Goal: Information Seeking & Learning: Learn about a topic

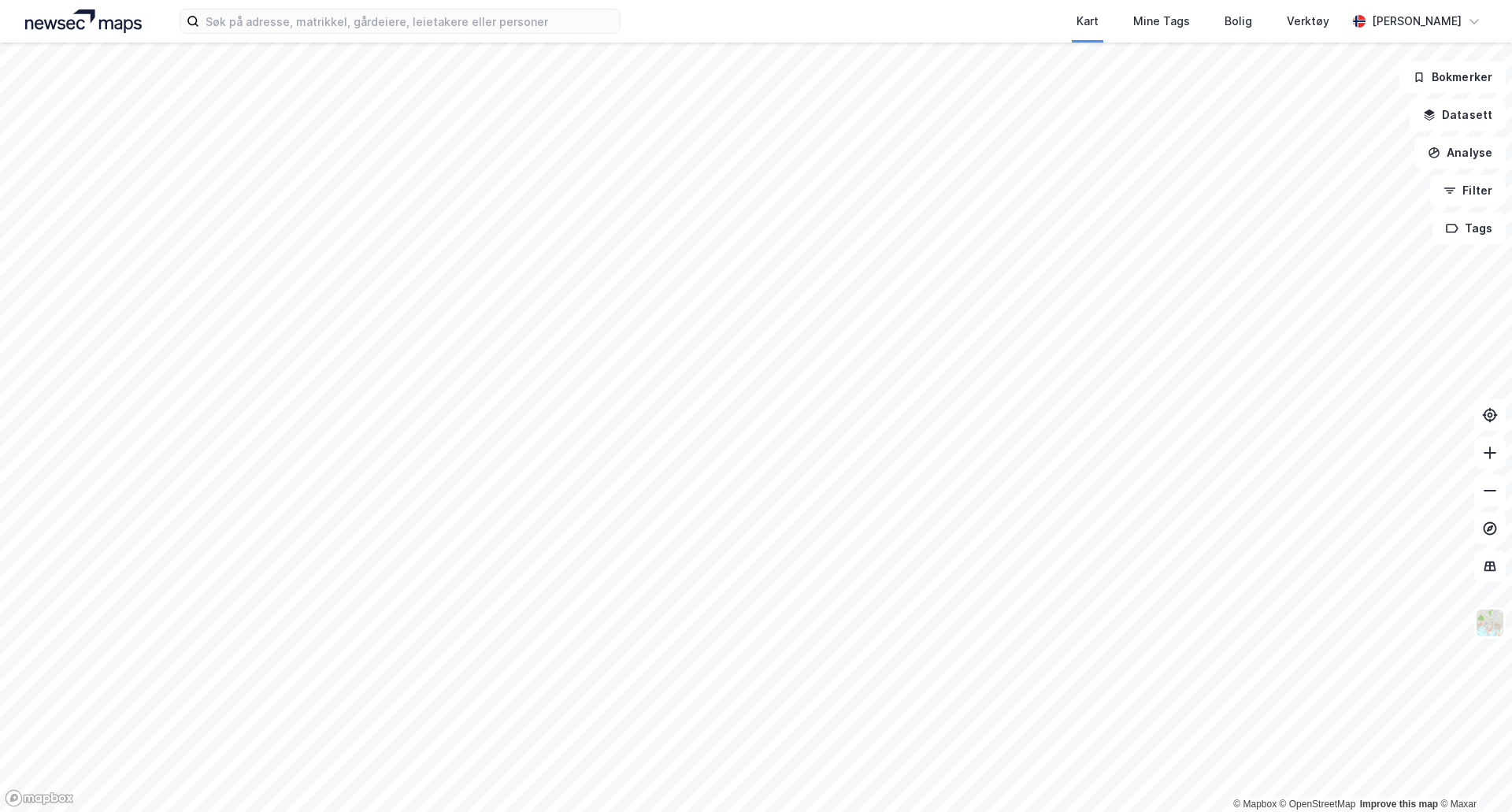
click at [267, 34] on div "Kart Mine Tags Bolig Verktøy [PERSON_NAME]" at bounding box center [756, 21] width 1512 height 43
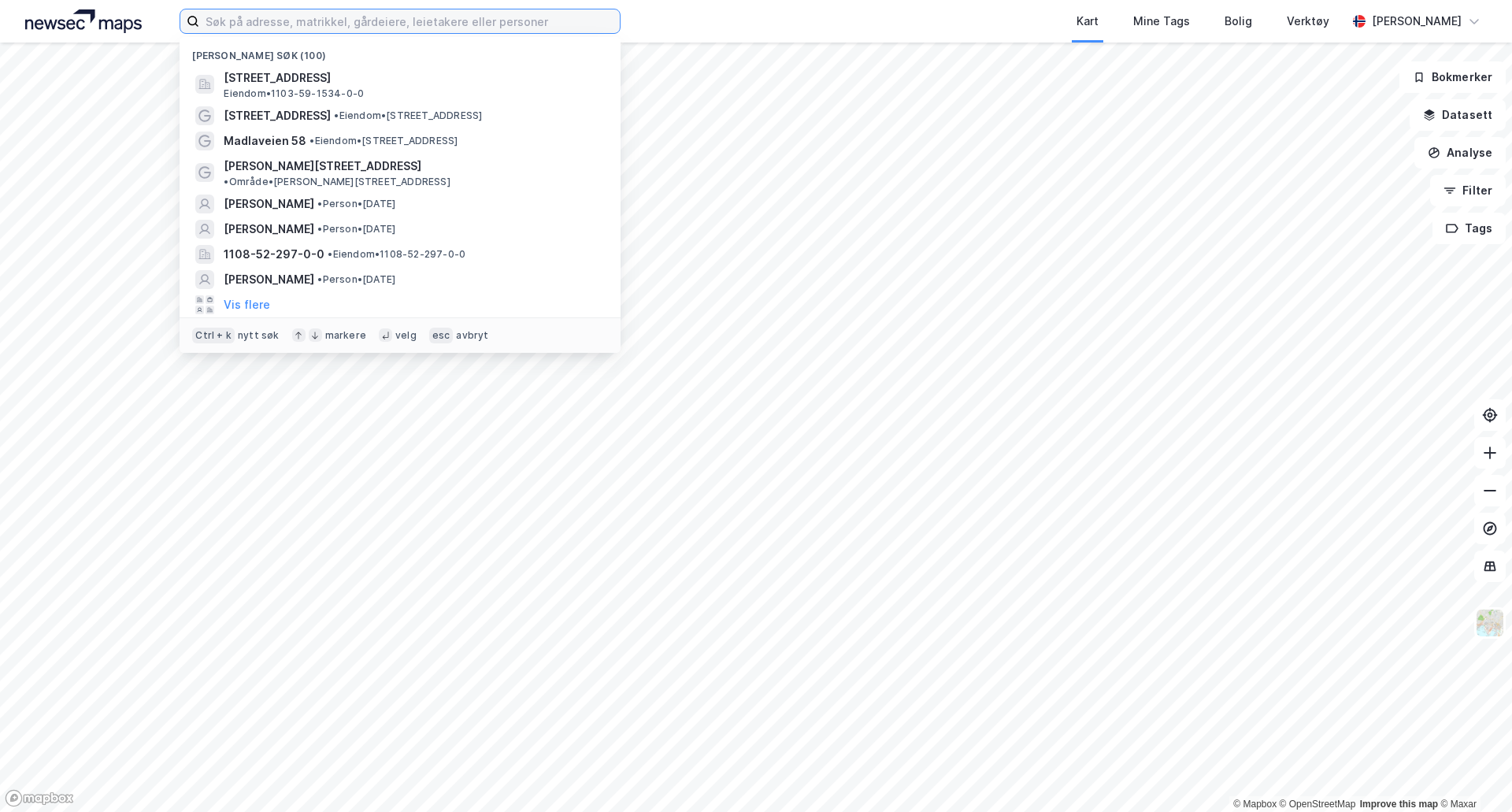
click at [264, 27] on input at bounding box center [409, 21] width 420 height 23
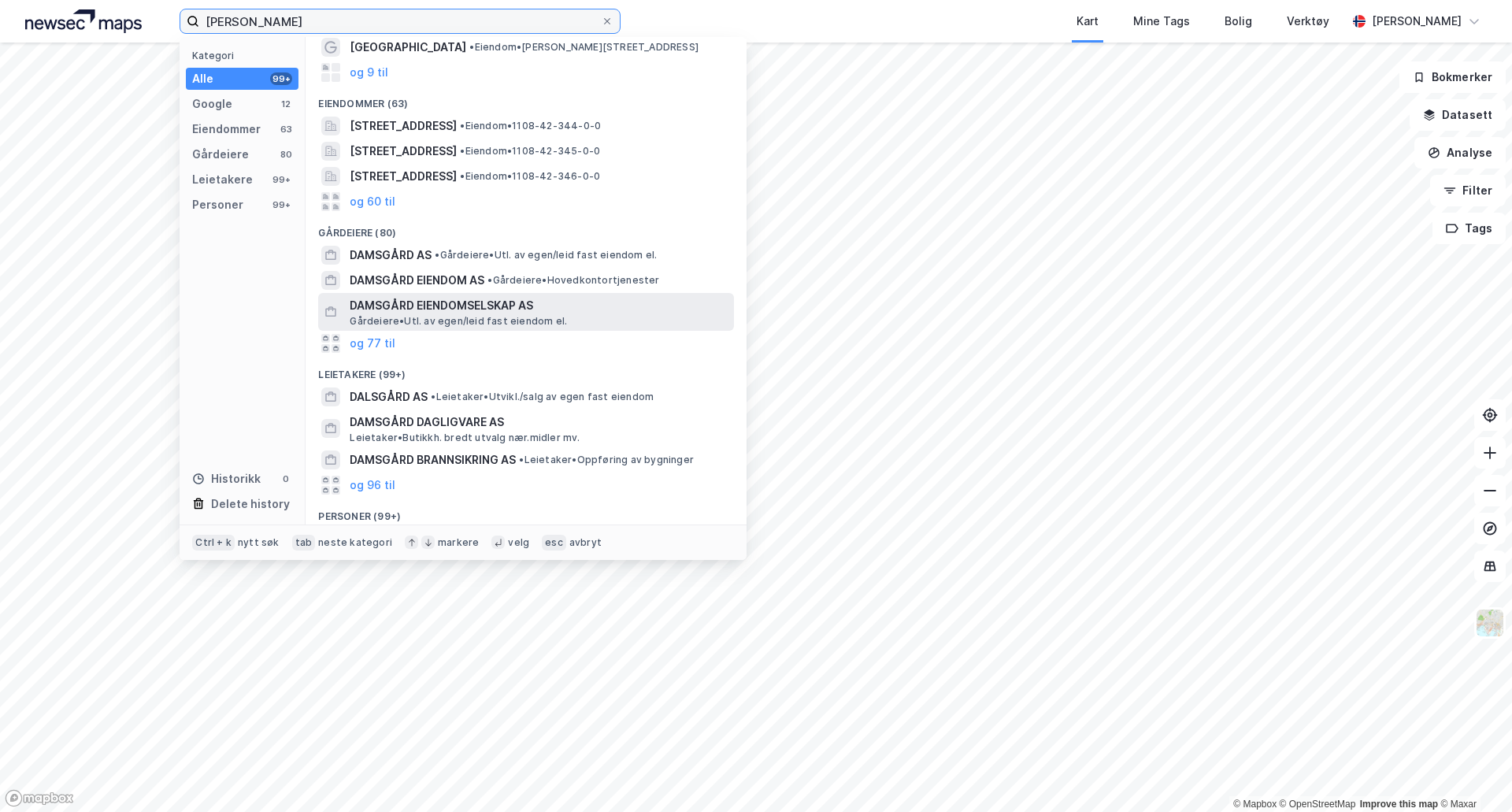
scroll to position [184, 0]
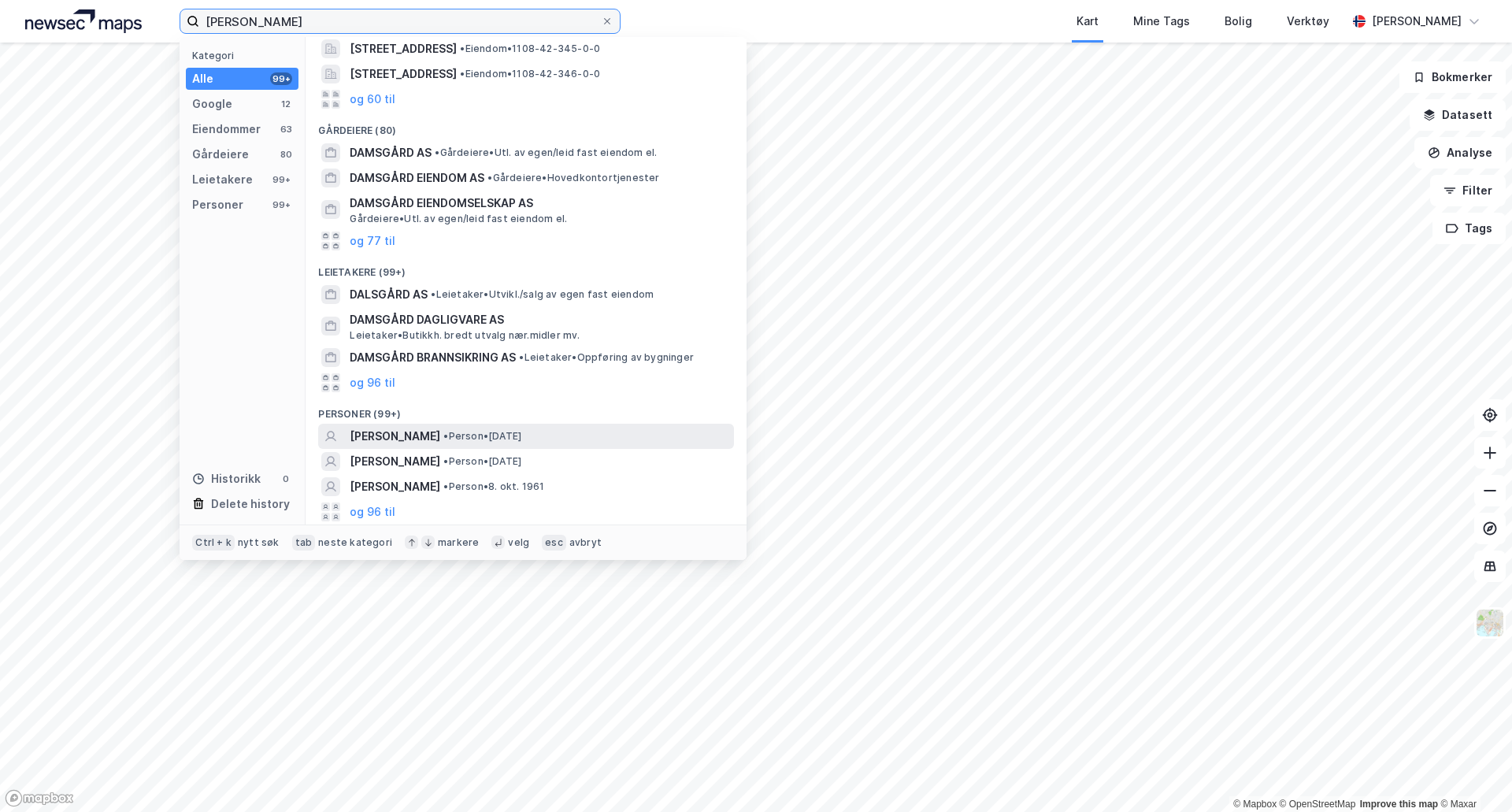
type input "[PERSON_NAME]"
click at [635, 431] on div "[PERSON_NAME] • Person • [DATE]" at bounding box center [540, 435] width 381 height 18
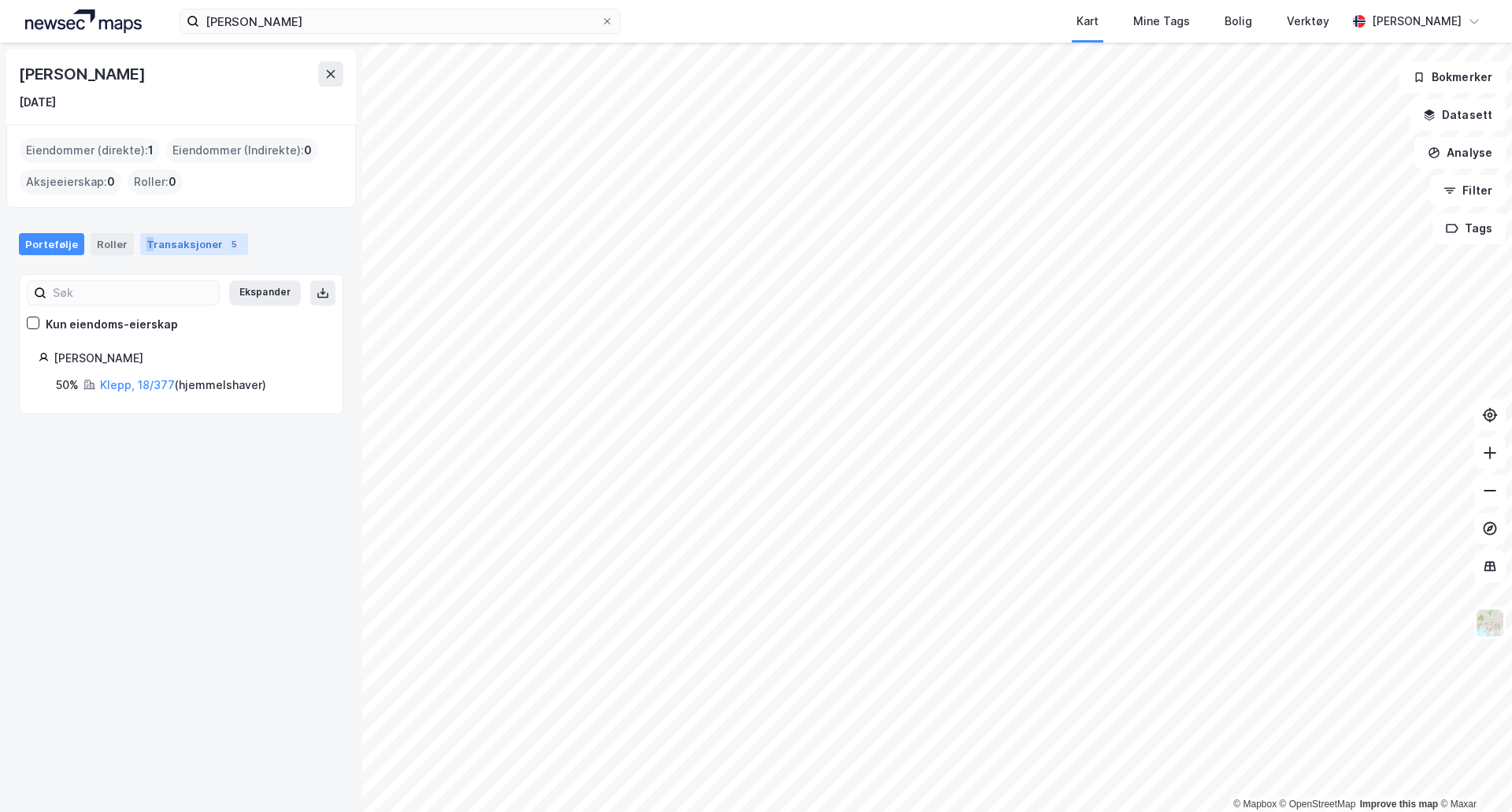
click at [144, 241] on div "Transaksjoner 5" at bounding box center [193, 244] width 108 height 22
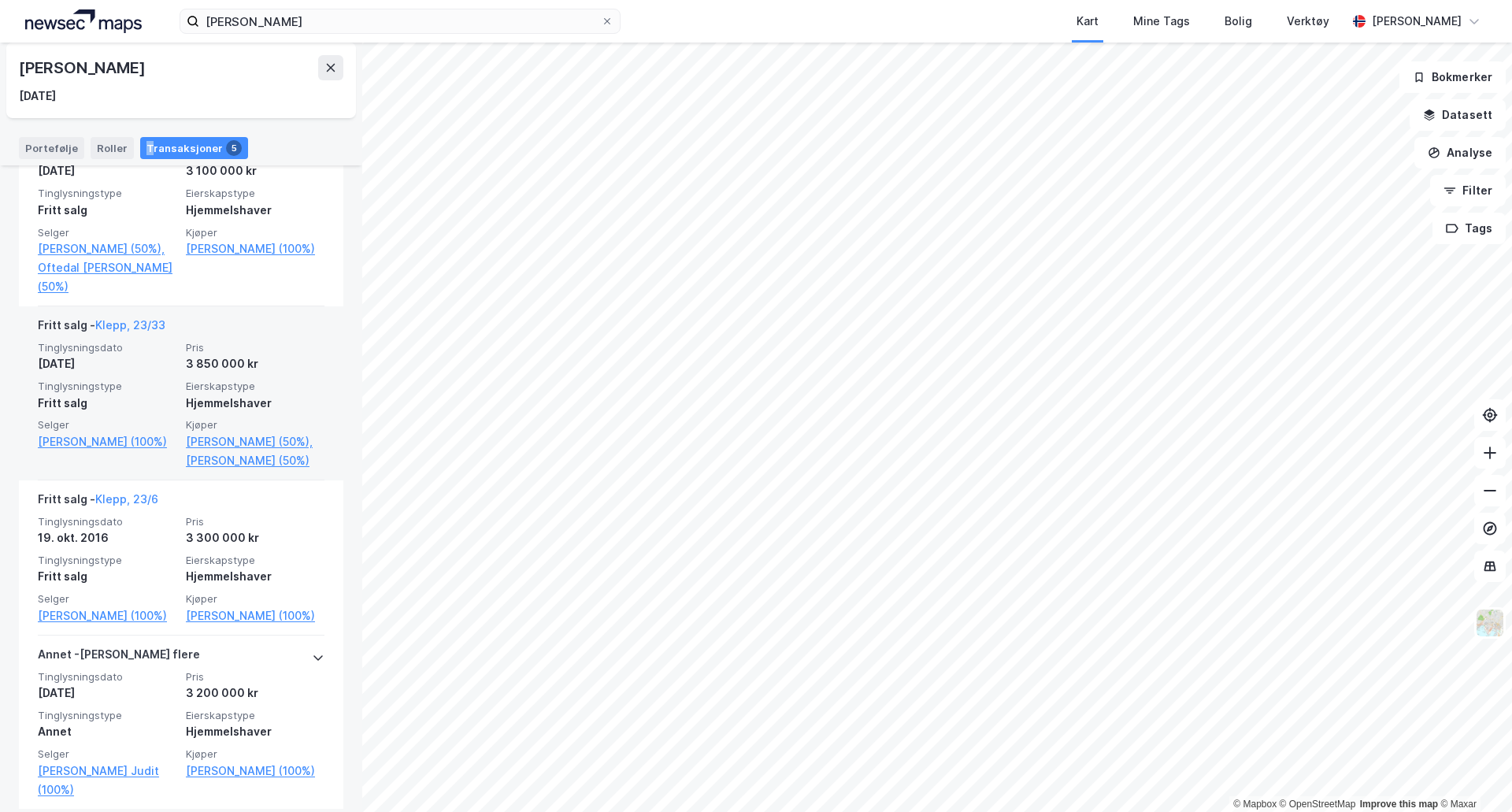
scroll to position [601, 0]
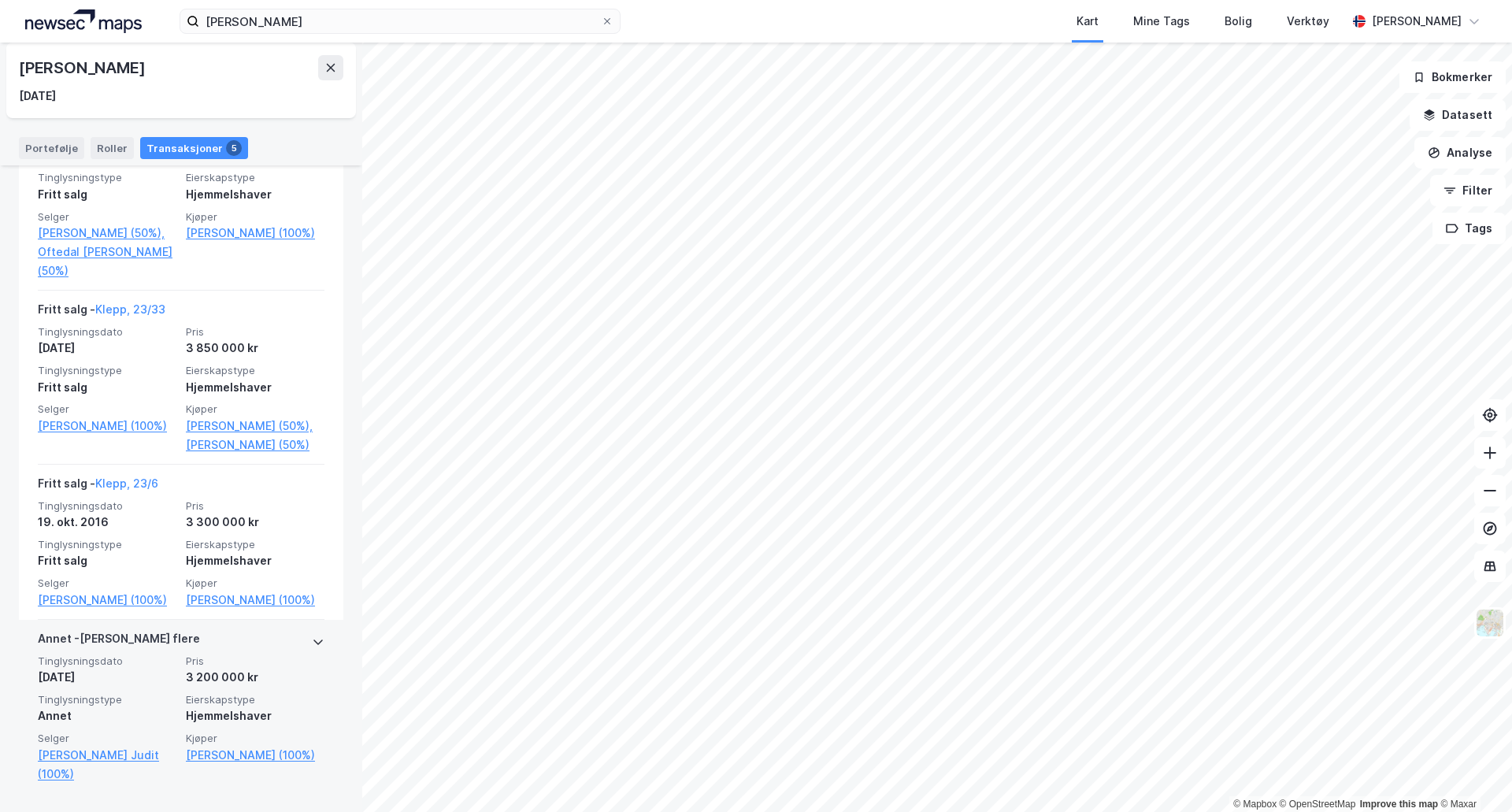
click at [127, 633] on div "[PERSON_NAME] flere" at bounding box center [118, 642] width 162 height 25
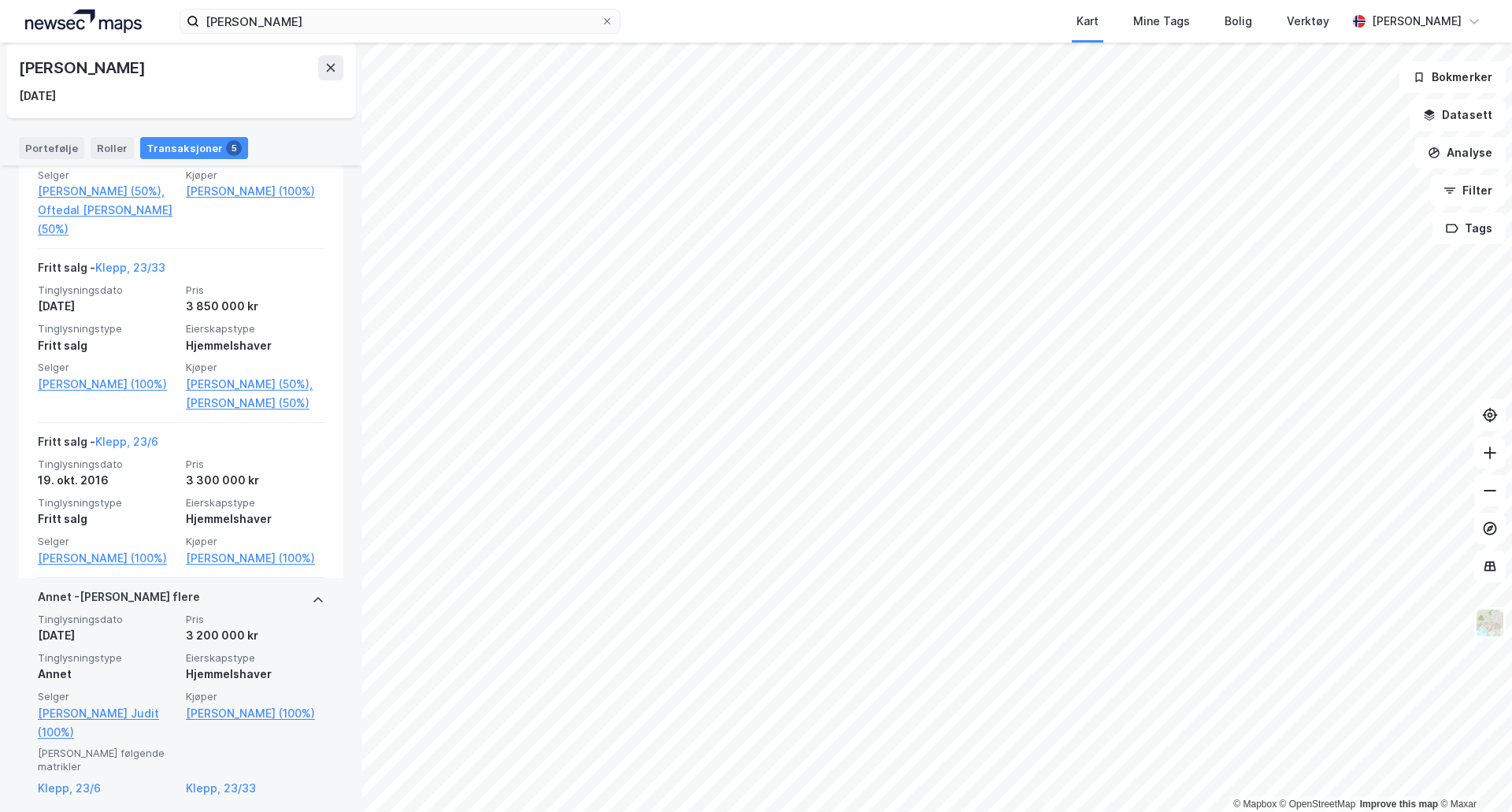
scroll to position [564, 0]
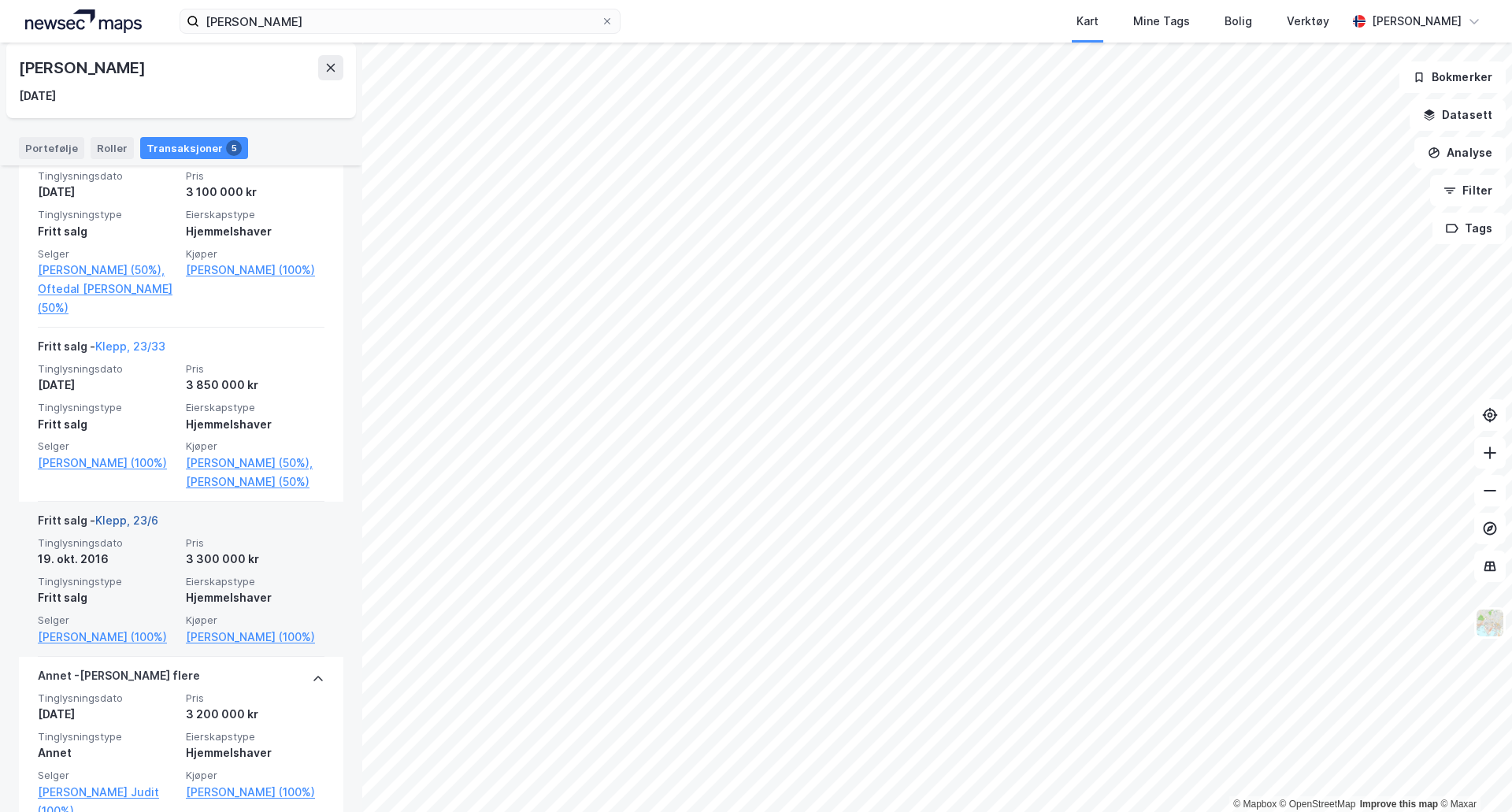
click at [125, 518] on link "Klepp, 23/6" at bounding box center [126, 521] width 63 height 14
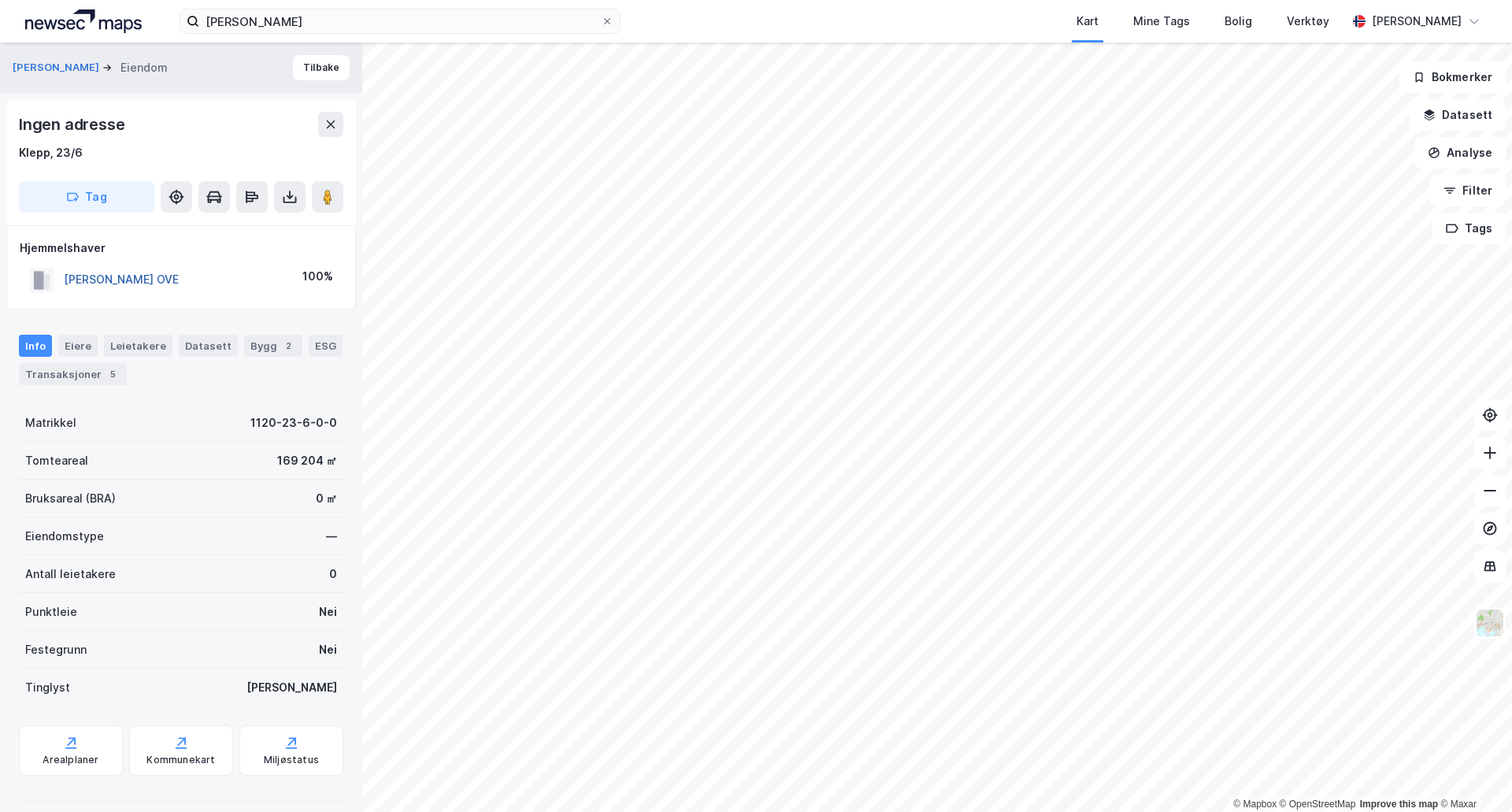
click at [0, 0] on button "[PERSON_NAME] OVE" at bounding box center [0, 0] width 0 height 0
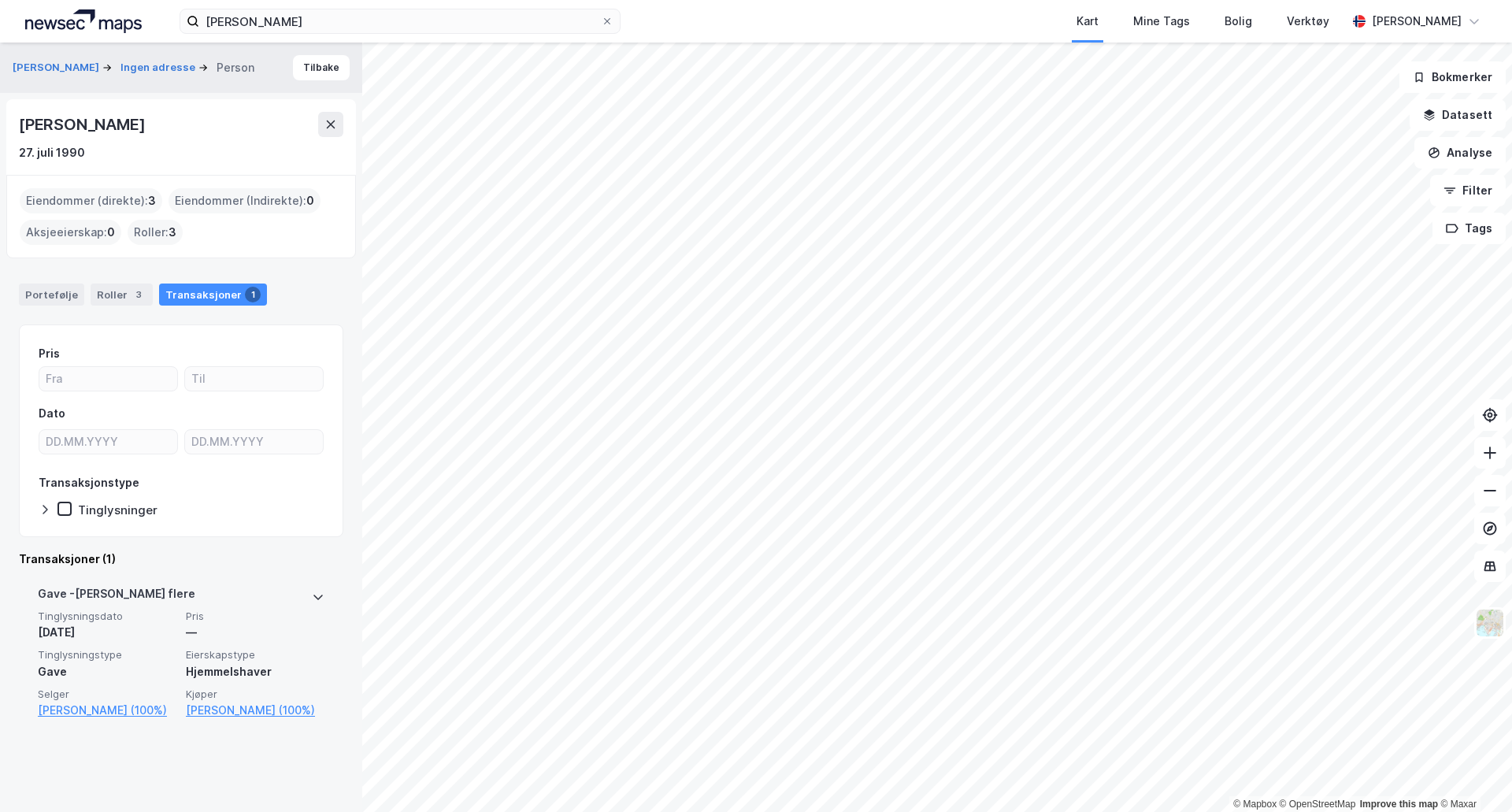
click at [277, 610] on span "Pris" at bounding box center [254, 617] width 139 height 14
click at [90, 757] on link "Klepp, 23/6" at bounding box center [107, 765] width 139 height 18
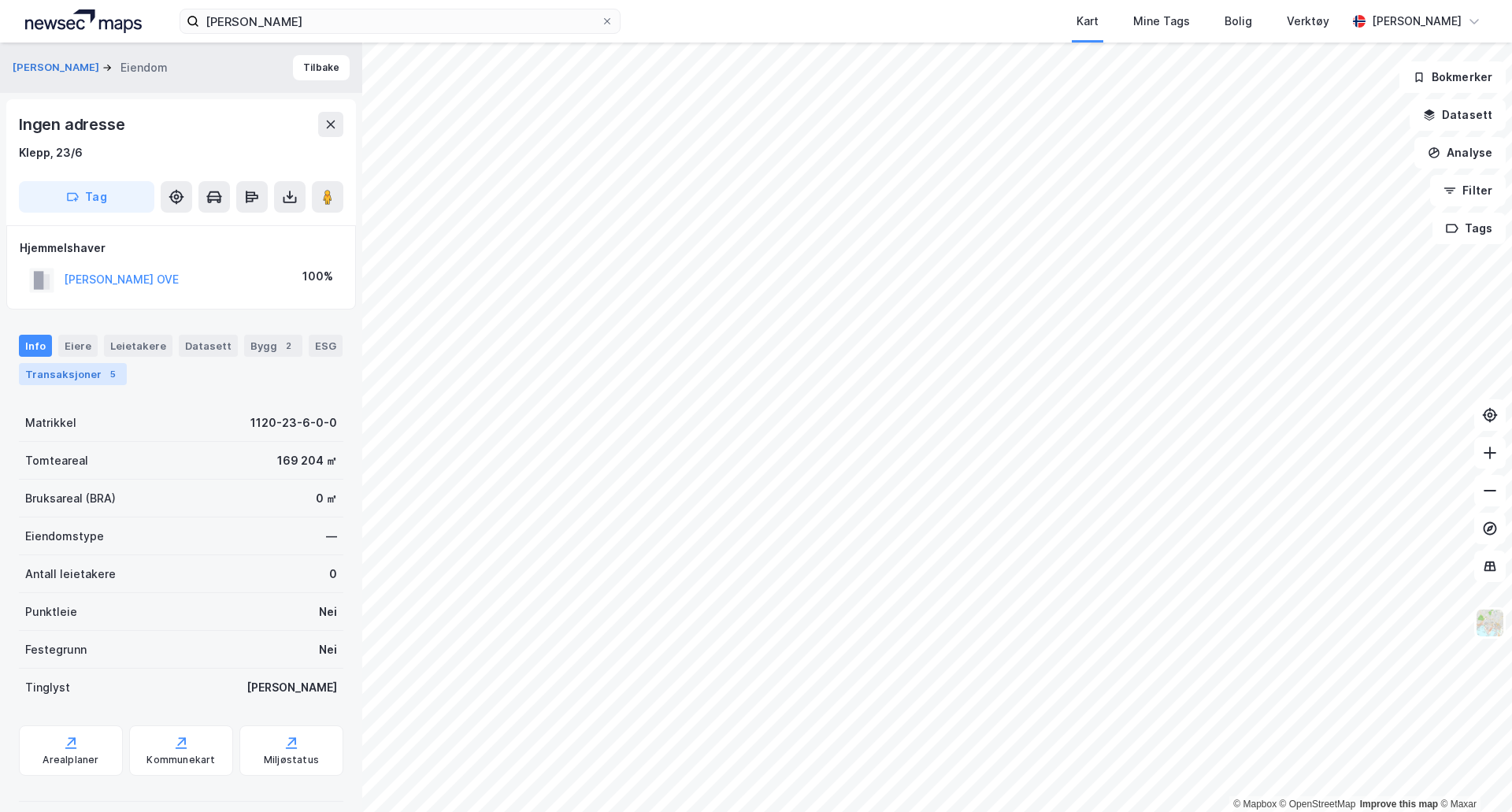
click at [87, 373] on div "Transaksjoner 5" at bounding box center [72, 374] width 108 height 22
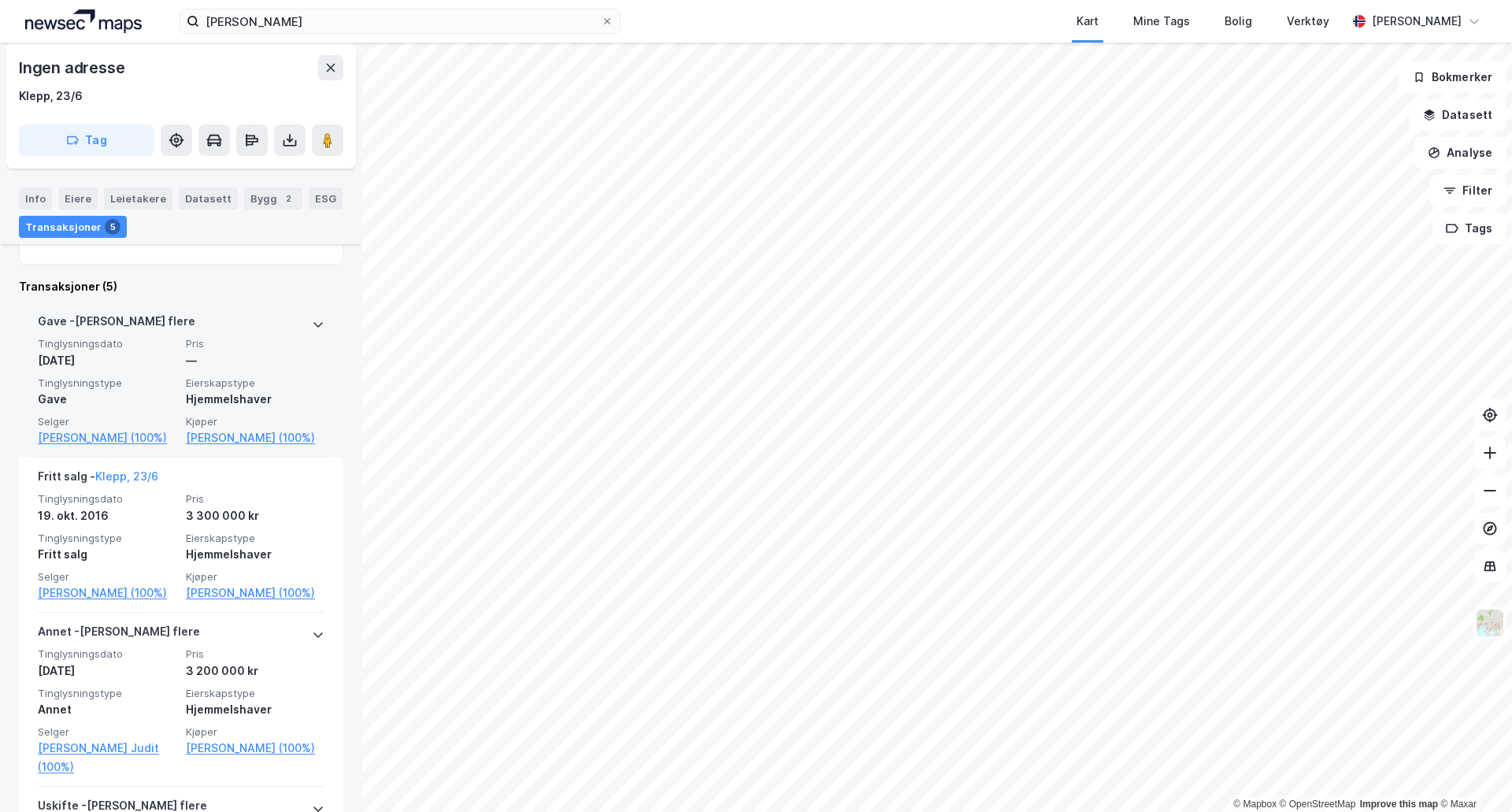
scroll to position [393, 0]
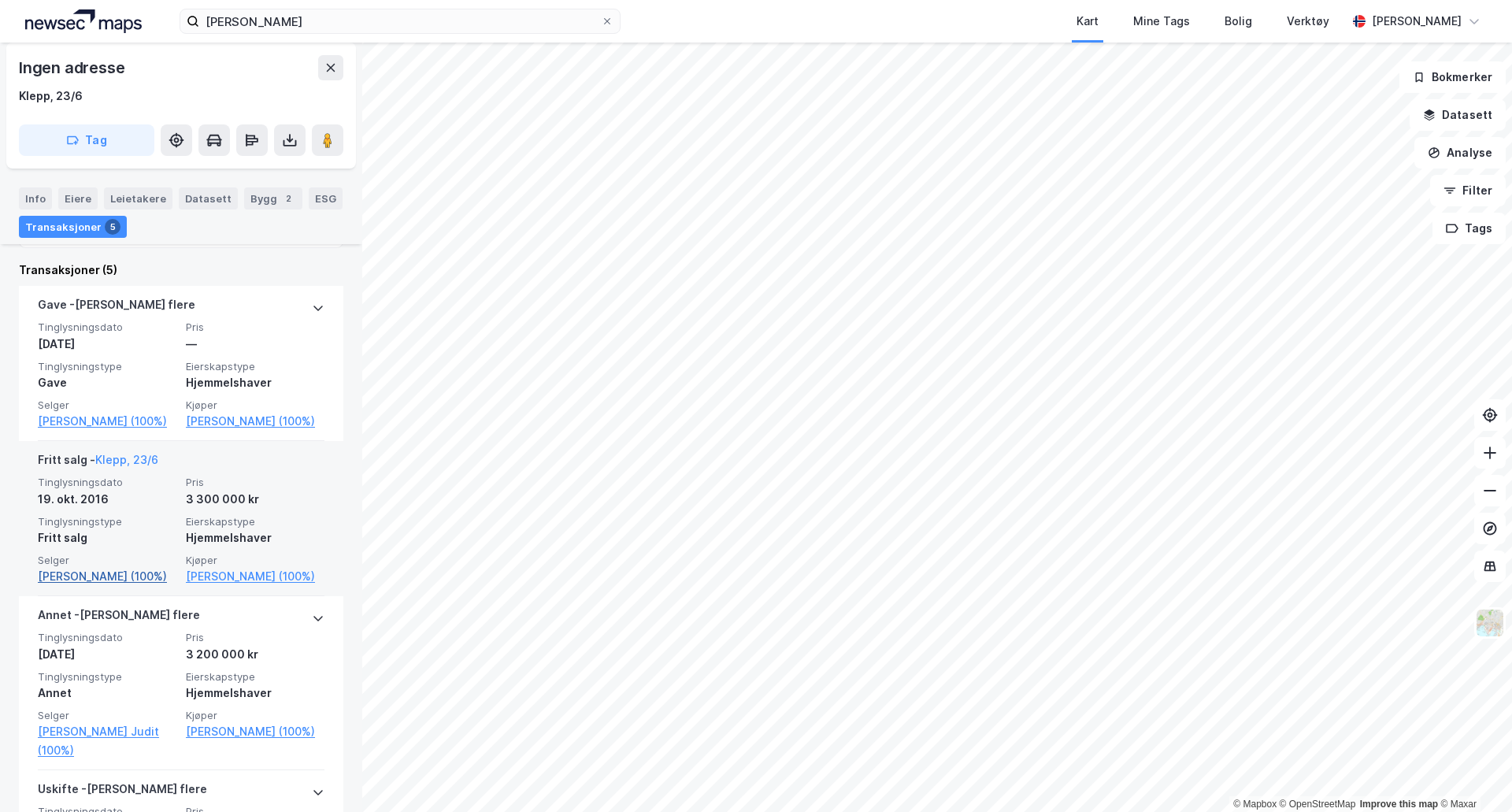
click at [132, 575] on link "[PERSON_NAME] (100%)" at bounding box center [107, 576] width 139 height 18
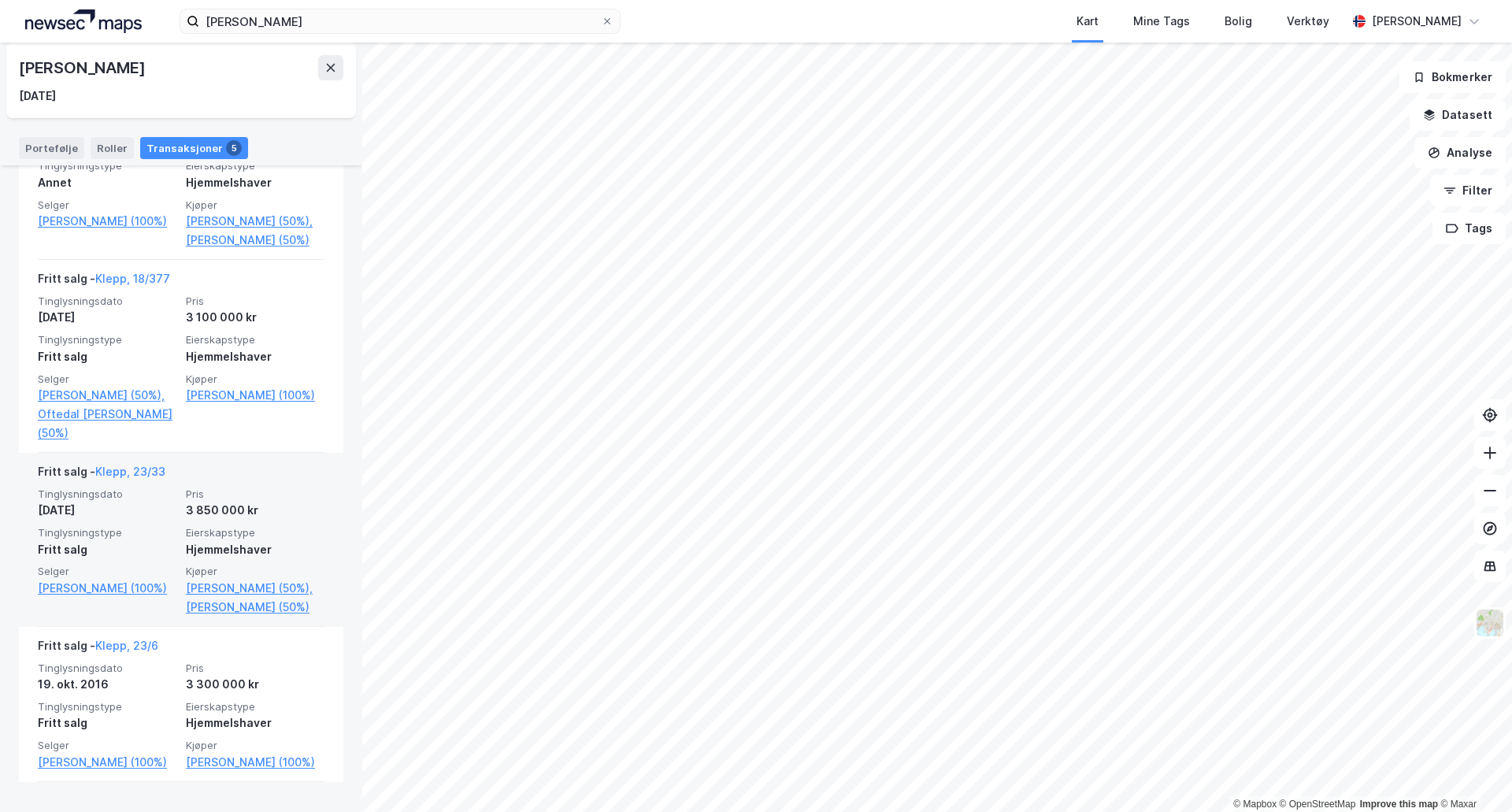
scroll to position [472, 0]
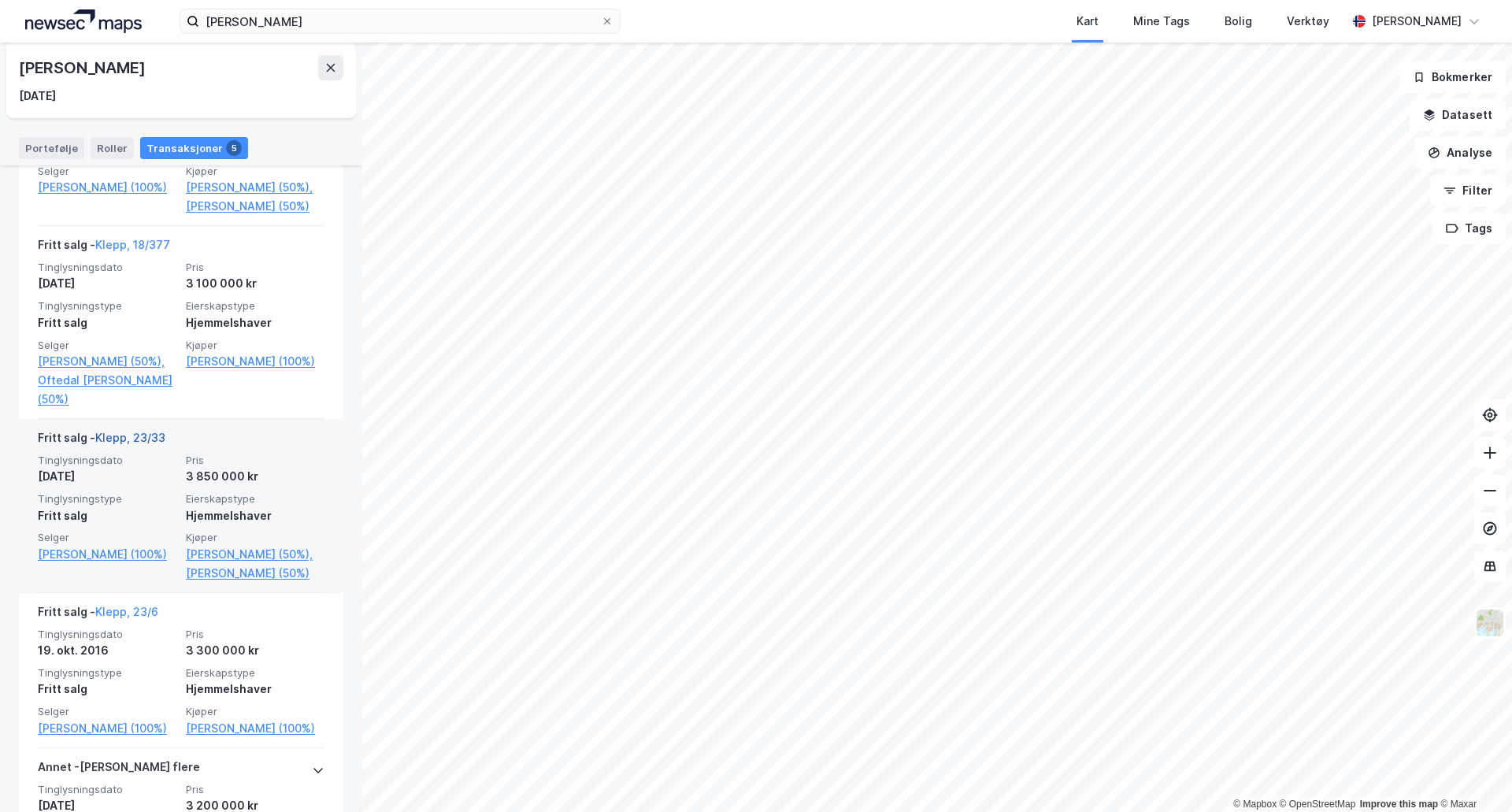
click at [148, 437] on link "Klepp, 23/33" at bounding box center [130, 438] width 70 height 14
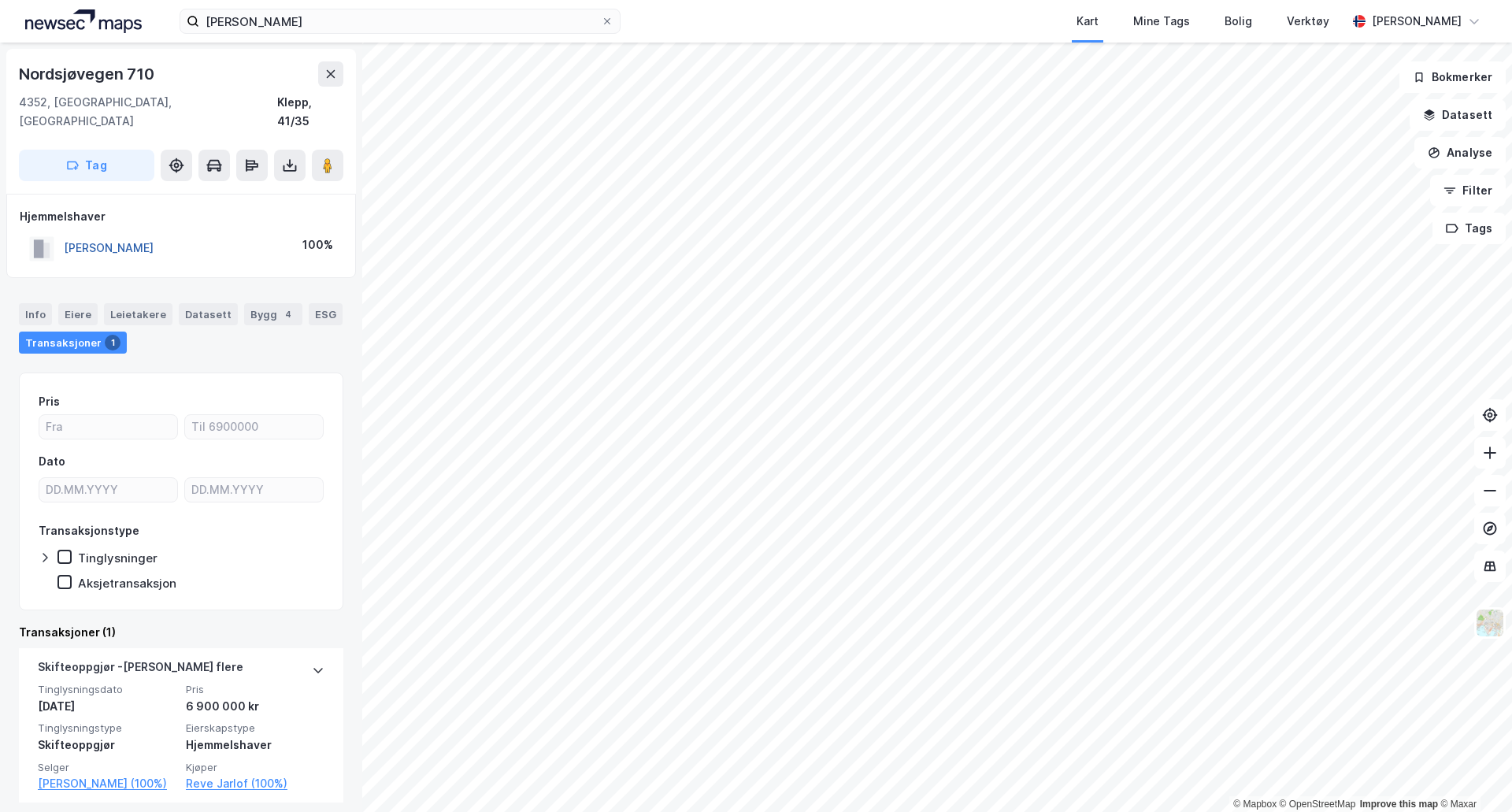
click at [0, 0] on button "[PERSON_NAME]" at bounding box center [0, 0] width 0 height 0
